Goal: Information Seeking & Learning: Check status

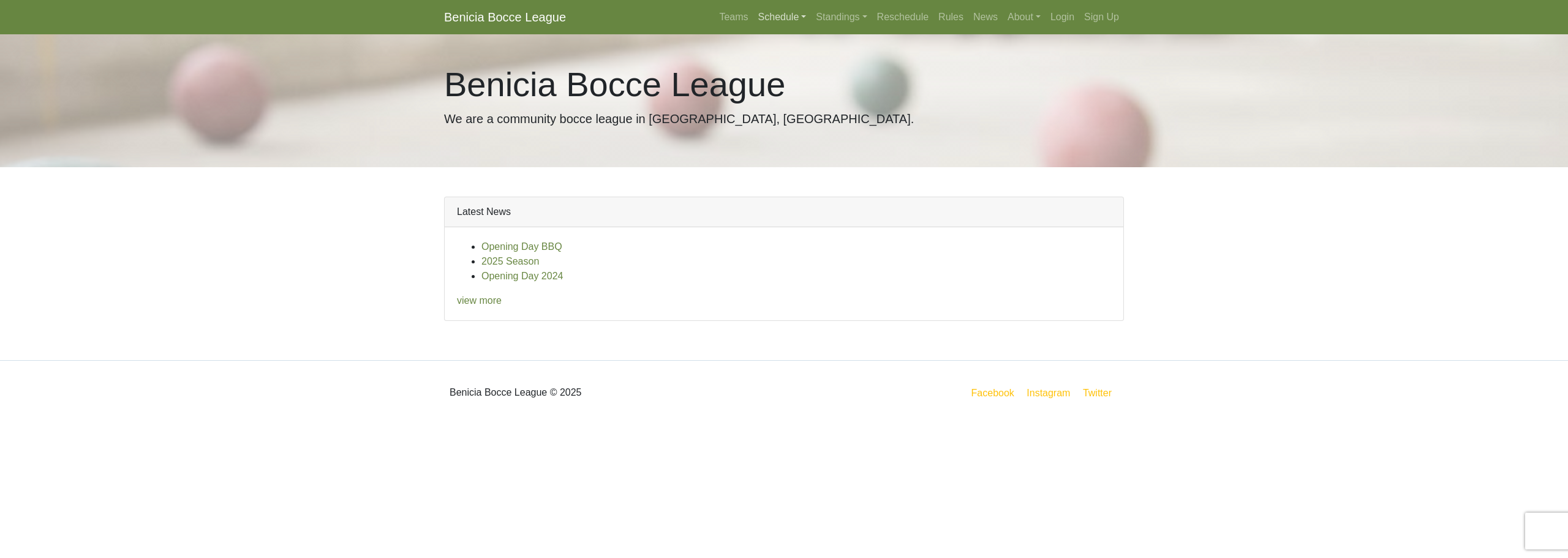
click at [774, 18] on link "Schedule" at bounding box center [782, 17] width 58 height 25
click at [842, 18] on link "Standings" at bounding box center [841, 17] width 61 height 25
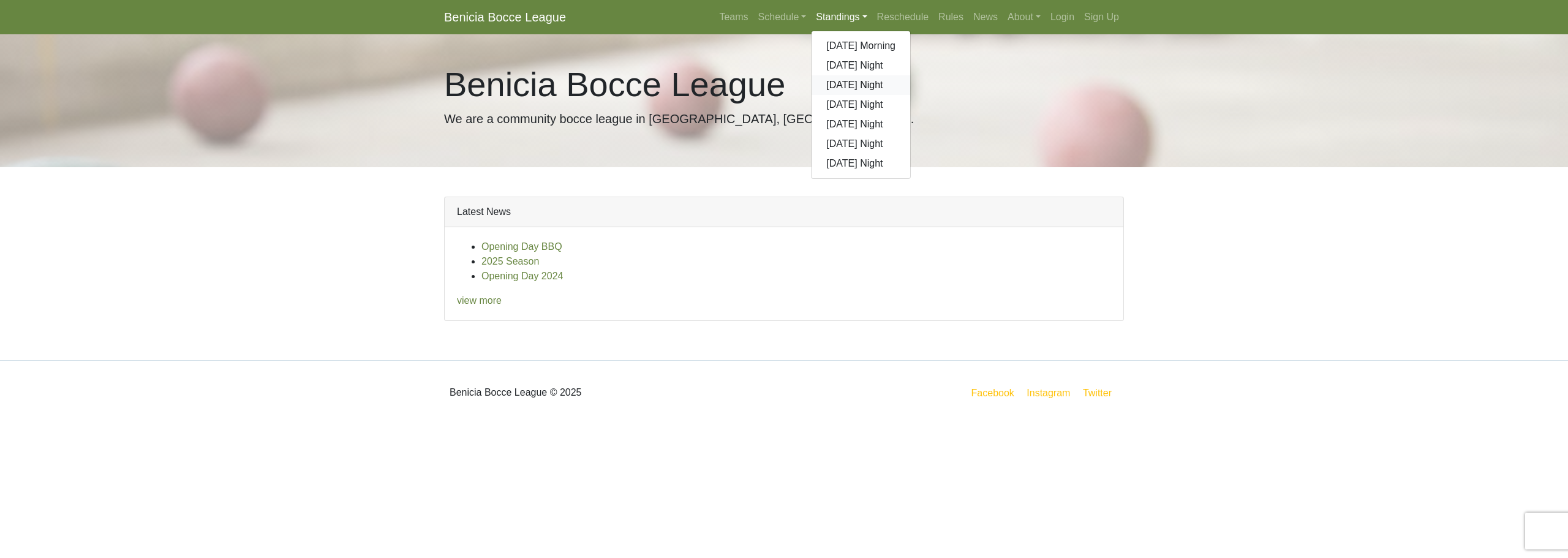
click at [845, 84] on link "[DATE] Night" at bounding box center [861, 85] width 99 height 19
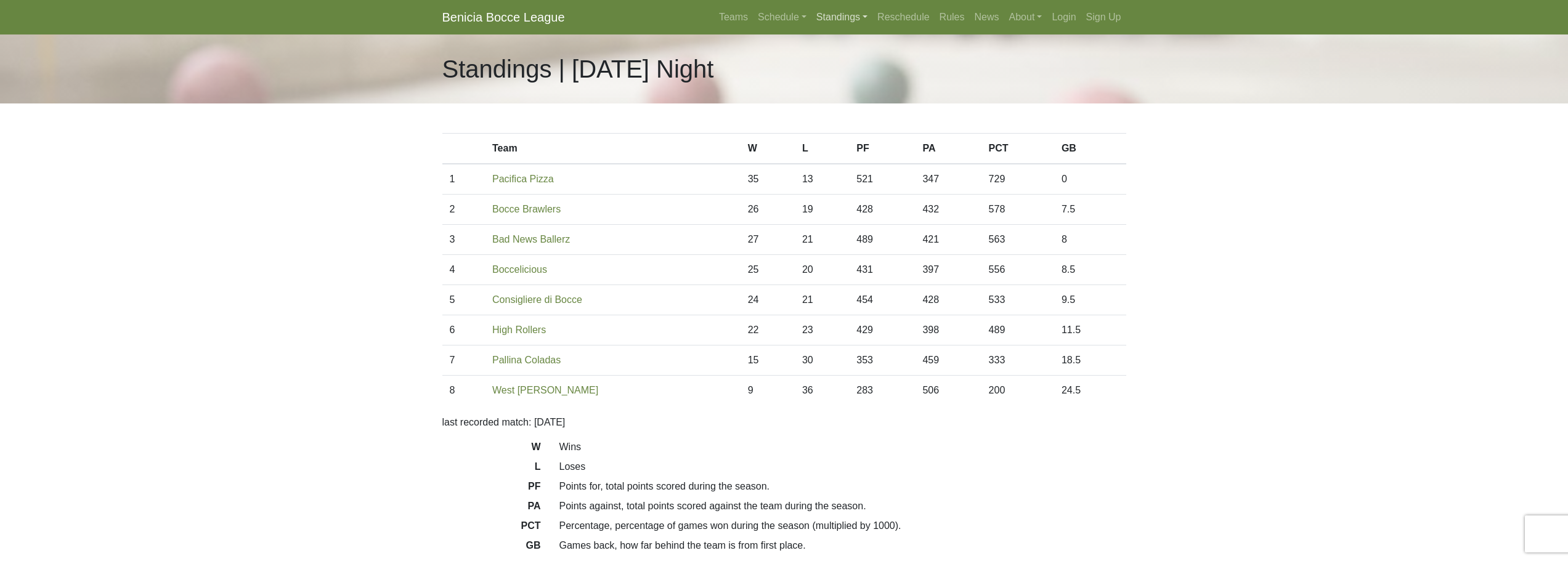
click at [827, 9] on link "Standings" at bounding box center [843, 17] width 61 height 25
click at [850, 100] on link "[DATE] Night" at bounding box center [861, 105] width 99 height 19
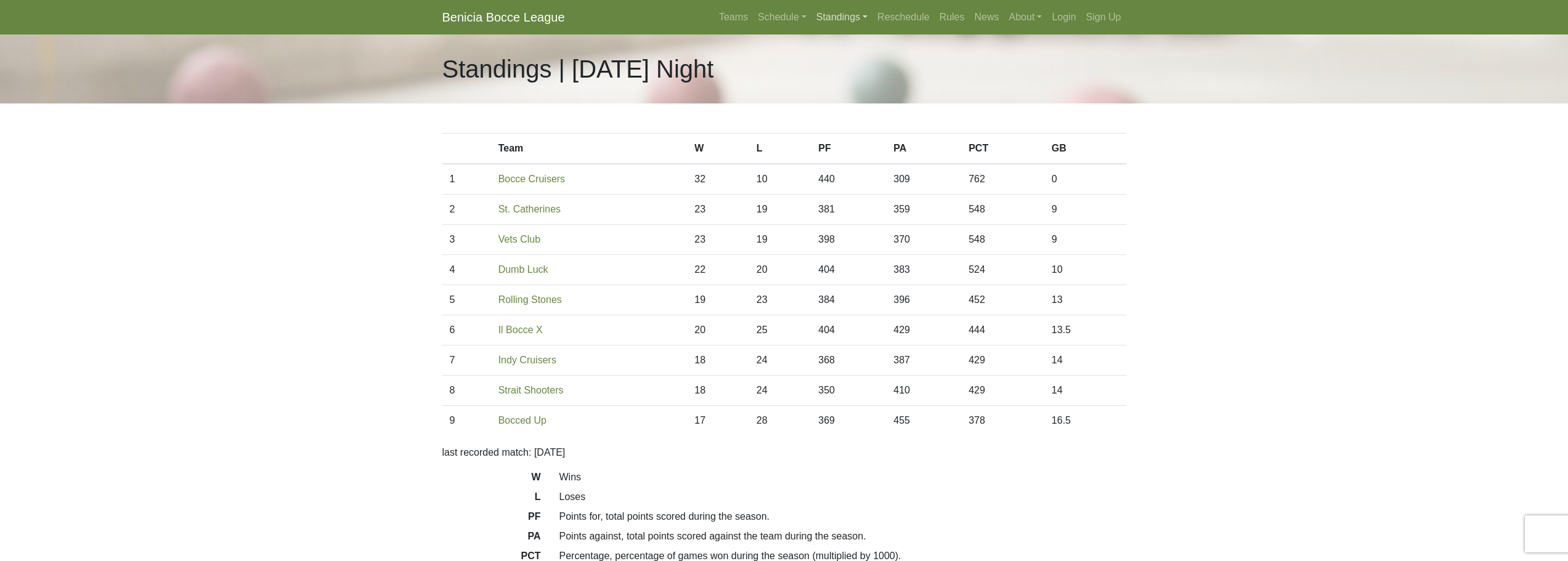
click at [848, 22] on link "Standings" at bounding box center [843, 17] width 61 height 25
click at [851, 82] on link "[DATE] Night" at bounding box center [861, 86] width 99 height 19
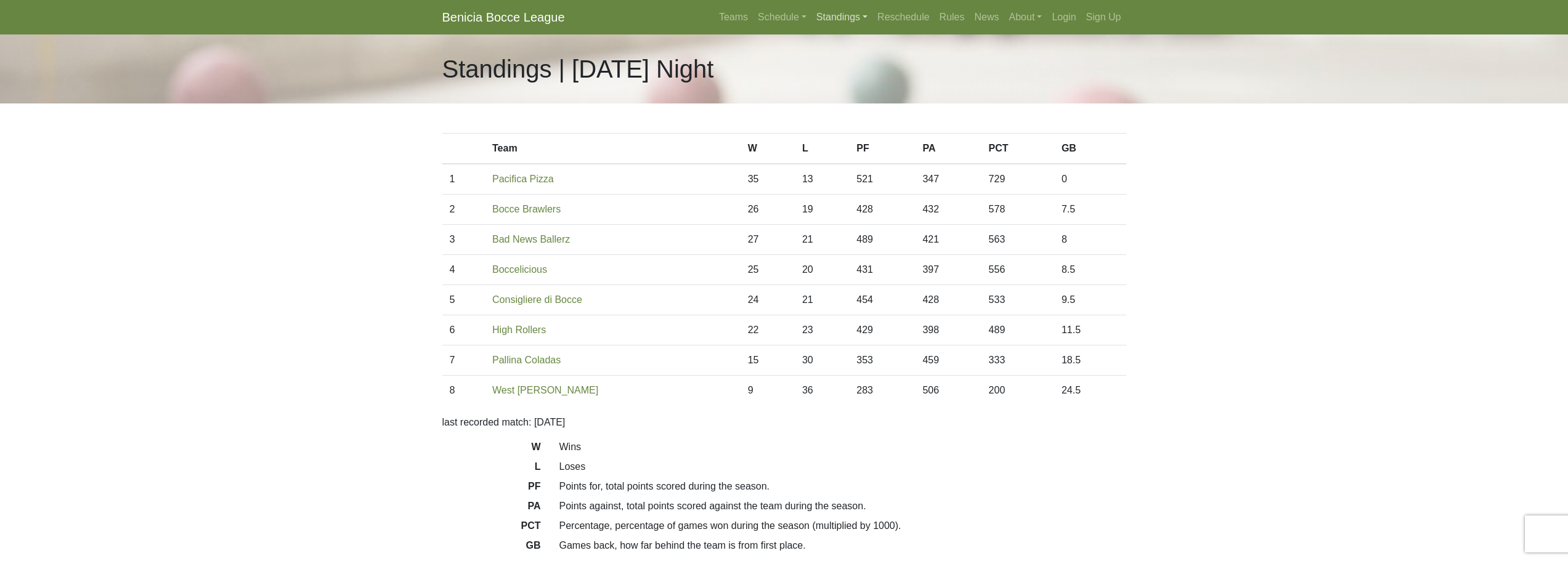
click at [841, 25] on link "Standings" at bounding box center [843, 17] width 61 height 25
click at [839, 123] on link "[DATE] Night" at bounding box center [861, 125] width 99 height 19
